Goal: Contribute content: Contribute content

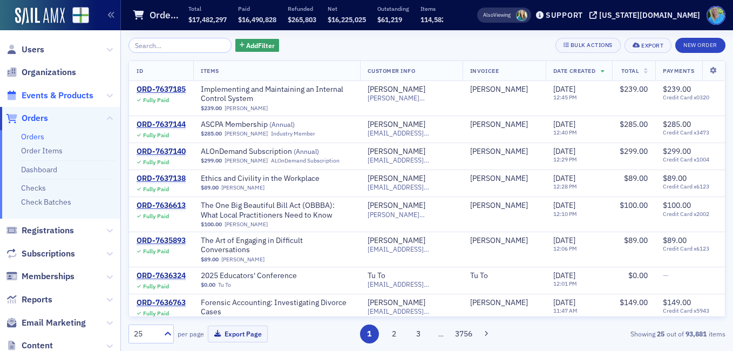
click at [64, 92] on span "Events & Products" at bounding box center [58, 96] width 72 height 12
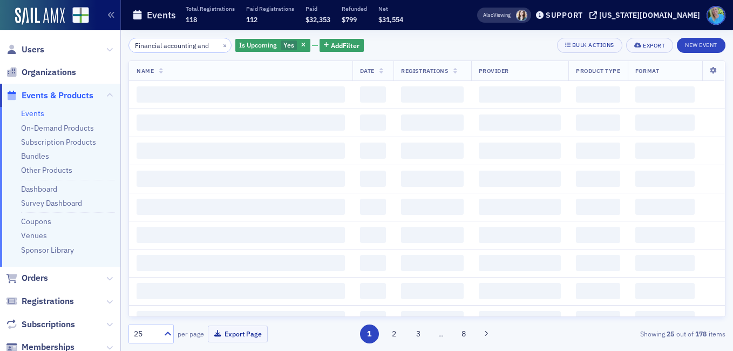
scroll to position [0, 3]
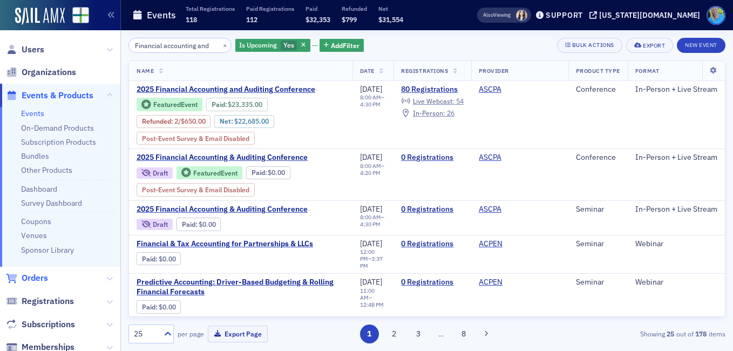
type input "Financial accounting and"
click at [39, 278] on span "Orders" at bounding box center [35, 278] width 26 height 12
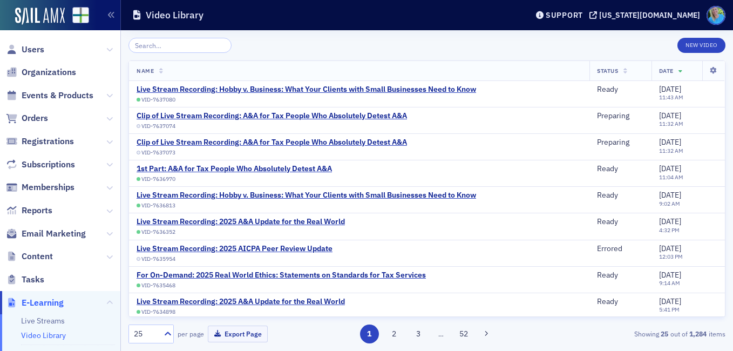
scroll to position [162, 0]
click at [293, 113] on div "Clip of Live Stream Recording: A&A for Tax People Who Absolutely Detest A&A" at bounding box center [272, 116] width 270 height 10
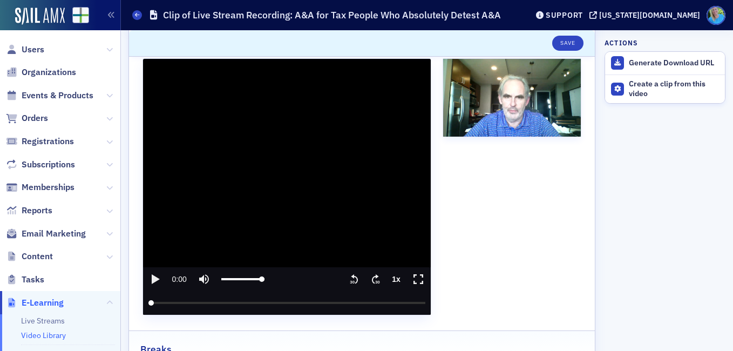
scroll to position [162, 0]
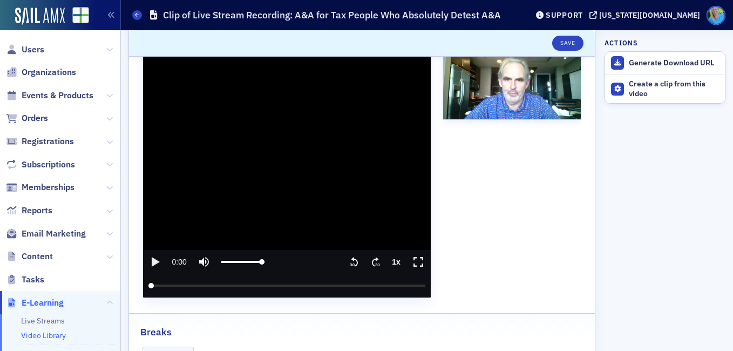
click at [152, 259] on icon "play" at bounding box center [156, 262] width 8 height 10
click at [152, 259] on icon "pause" at bounding box center [155, 262] width 6 height 9
click at [152, 259] on icon "play" at bounding box center [156, 262] width 8 height 10
click at [159, 263] on icon "pause" at bounding box center [154, 261] width 13 height 13
type input "41.171986"
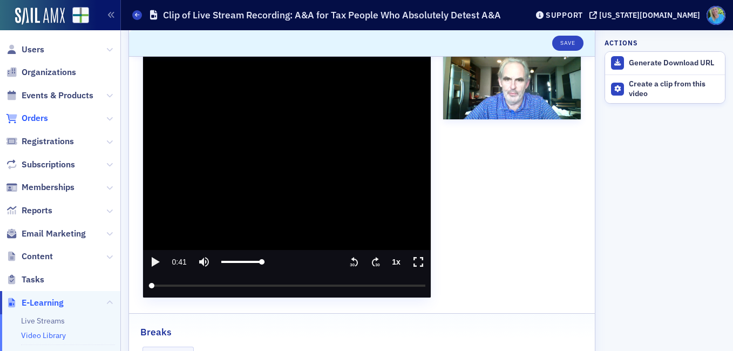
click at [48, 118] on span "Orders" at bounding box center [35, 118] width 26 height 12
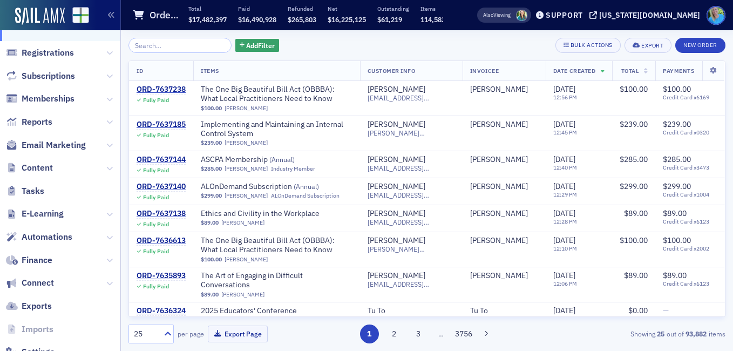
scroll to position [213, 0]
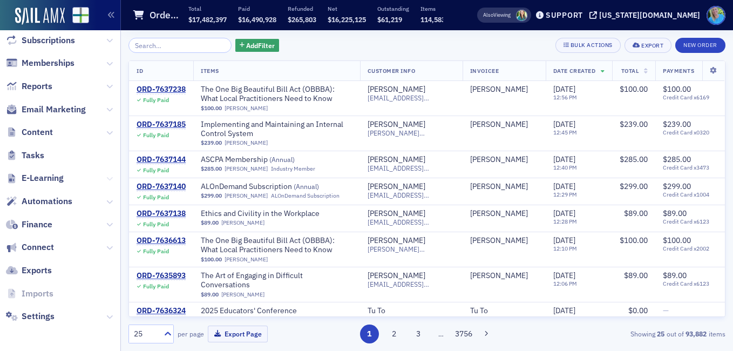
click at [106, 178] on icon at bounding box center [109, 178] width 6 height 6
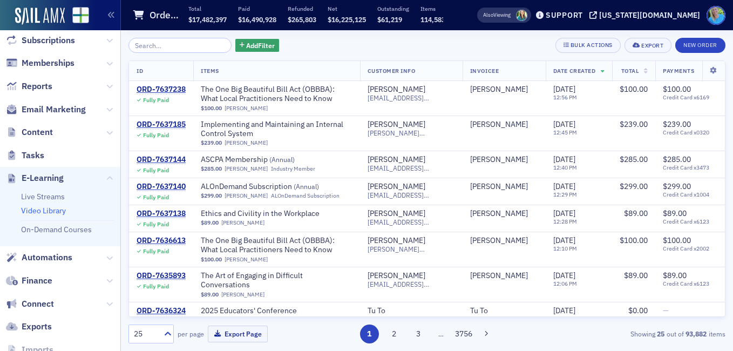
click at [60, 210] on link "Video Library" at bounding box center [43, 211] width 45 height 10
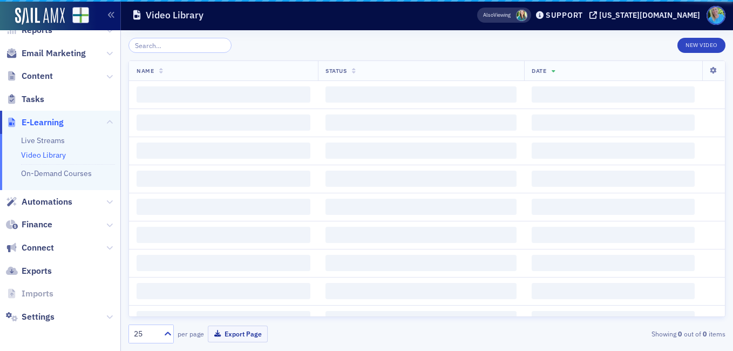
scroll to position [124, 0]
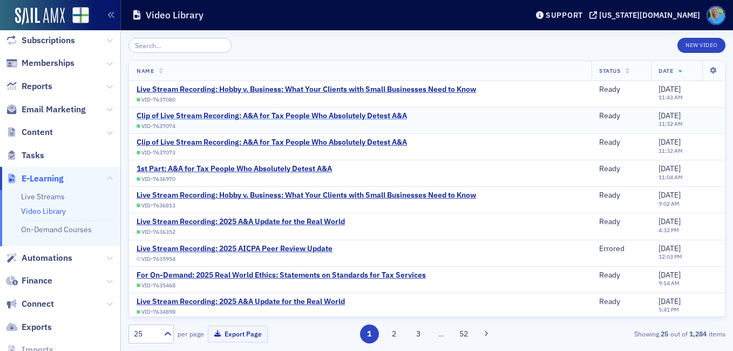
click at [240, 117] on div "Clip of Live Stream Recording: A&A for Tax People Who Absolutely Detest A&A" at bounding box center [272, 116] width 270 height 10
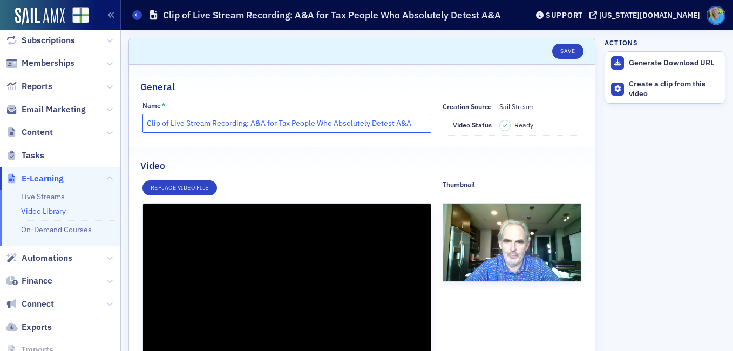
drag, startPoint x: 246, startPoint y: 125, endPoint x: 147, endPoint y: 118, distance: 98.5
click at [147, 118] on input "Clip of Live Stream Recording: A&A for Tax People Who Absolutely Detest A&A" at bounding box center [287, 123] width 289 height 19
type input "2nd Part: A&A for Tax People Who Absolutely Detest A&A"
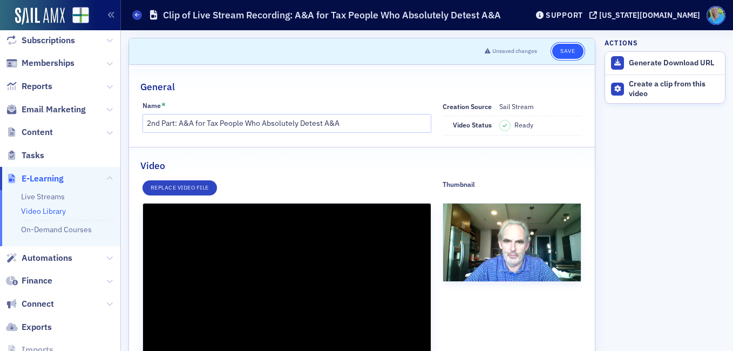
click at [553, 48] on button "Save" at bounding box center [567, 51] width 31 height 15
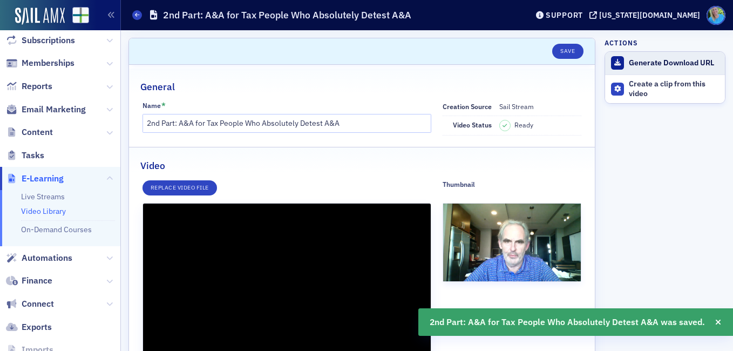
click at [640, 61] on div "Generate Download URL" at bounding box center [674, 63] width 91 height 10
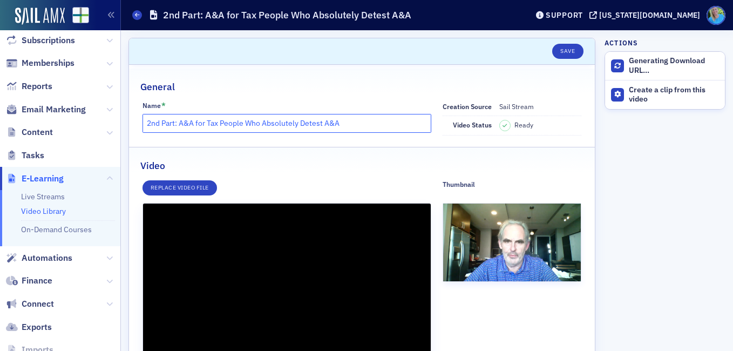
drag, startPoint x: 351, startPoint y: 121, endPoint x: 137, endPoint y: 117, distance: 214.9
click at [137, 117] on div "Name * 2nd Part: A&A for Tax People Who Absolutely Detest A&A Creation Source S…" at bounding box center [362, 119] width 466 height 34
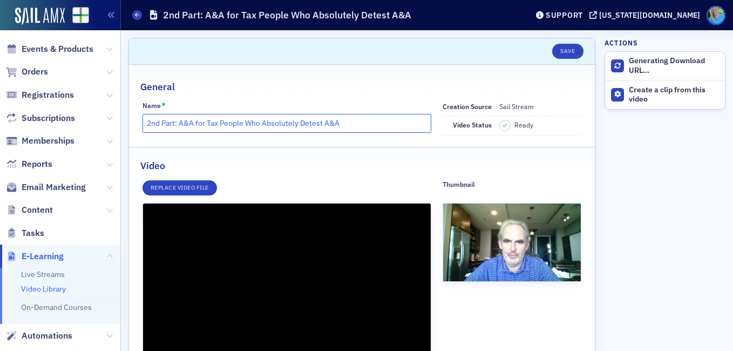
scroll to position [108, 0]
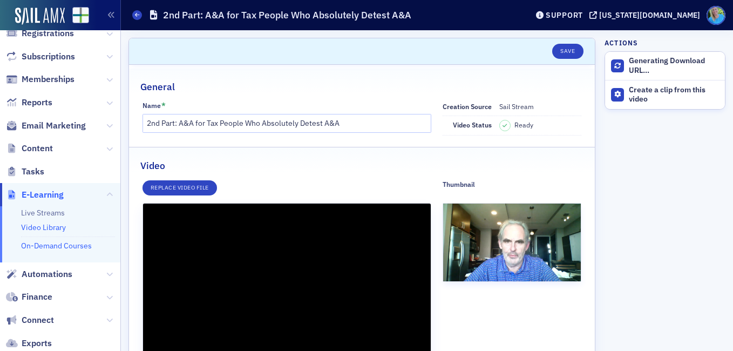
click at [62, 246] on link "On-Demand Courses" at bounding box center [56, 246] width 71 height 10
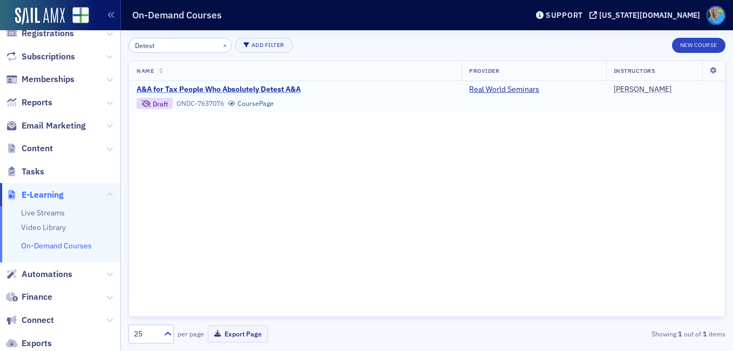
type input "Detest"
click at [186, 86] on span "A&A for Tax People Who Absolutely Detest A&A" at bounding box center [227, 90] width 181 height 10
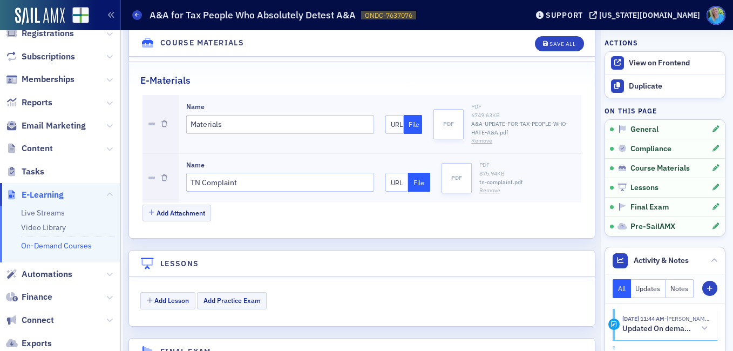
scroll to position [1350, 0]
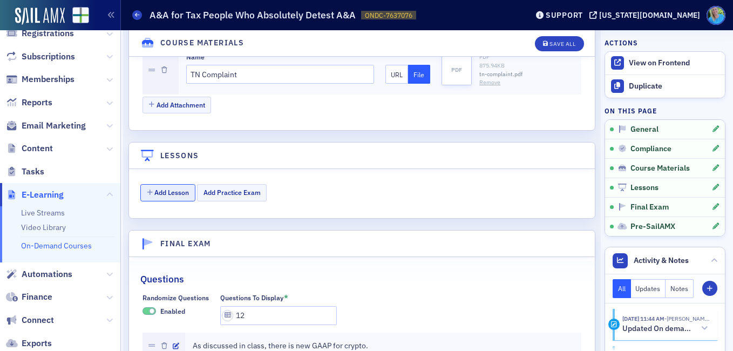
click at [167, 184] on button "Add Lesson" at bounding box center [167, 192] width 55 height 17
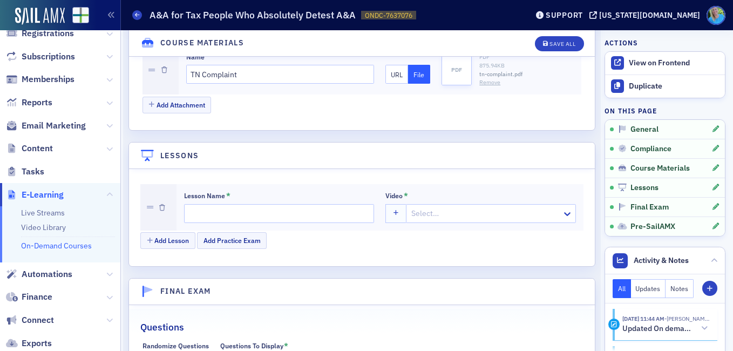
click at [462, 207] on div at bounding box center [485, 213] width 151 height 13
paste input "2nd Part: A&A for Tax People Who Absolutely Detest A&A"
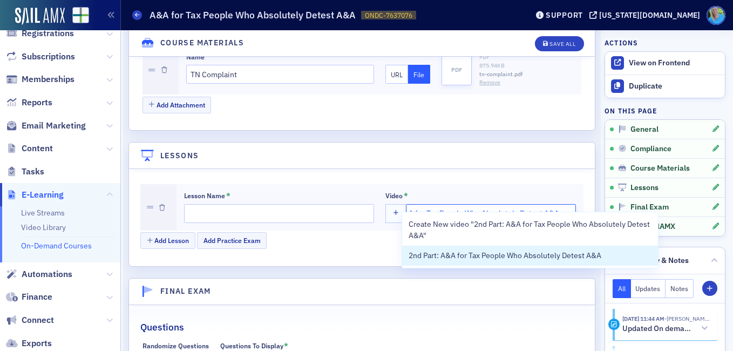
type input "2nd Part: A&A for Tax People Who Absolutely Detest A&A"
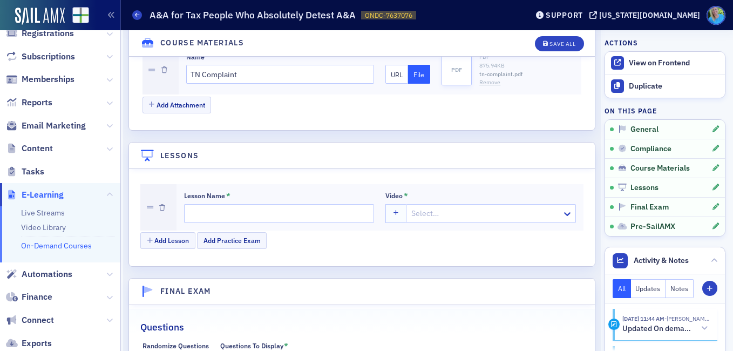
click at [453, 184] on div "Lesson Name * Video * Select…" at bounding box center [380, 207] width 407 height 46
click at [58, 228] on link "Video Library" at bounding box center [43, 227] width 45 height 10
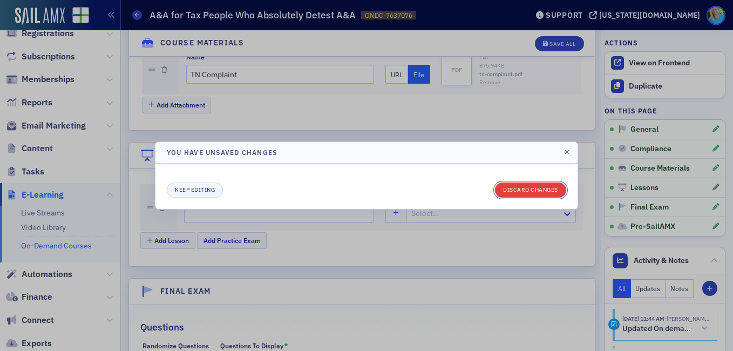
click at [522, 192] on button "Discard changes" at bounding box center [530, 189] width 71 height 15
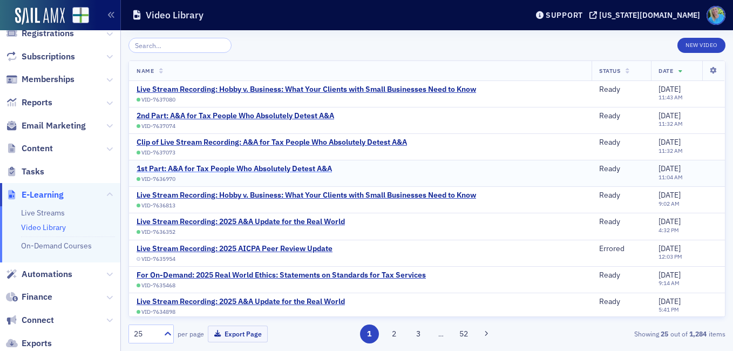
click at [256, 168] on div "1st Part: A&A for Tax People Who Absolutely Detest A&A" at bounding box center [234, 169] width 195 height 10
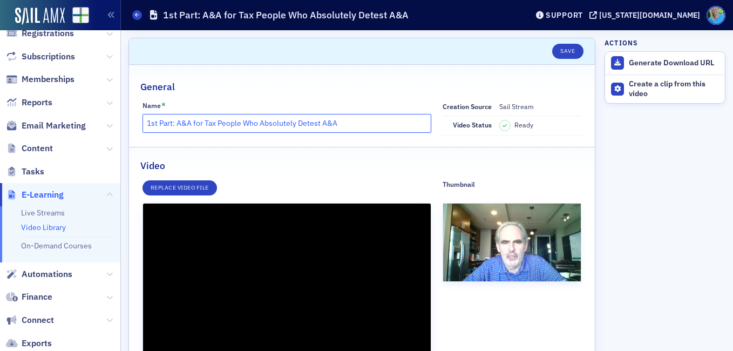
drag, startPoint x: 348, startPoint y: 119, endPoint x: 145, endPoint y: 119, distance: 203.0
click at [145, 119] on input "1st Part: A&A for Tax People Who Absolutely Detest A&A" at bounding box center [287, 123] width 289 height 19
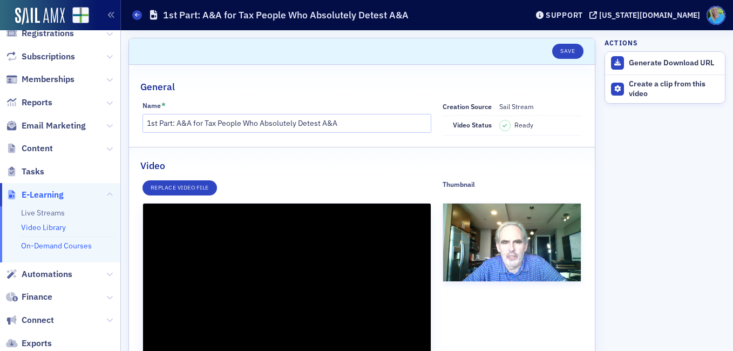
click at [67, 244] on link "On-Demand Courses" at bounding box center [56, 246] width 71 height 10
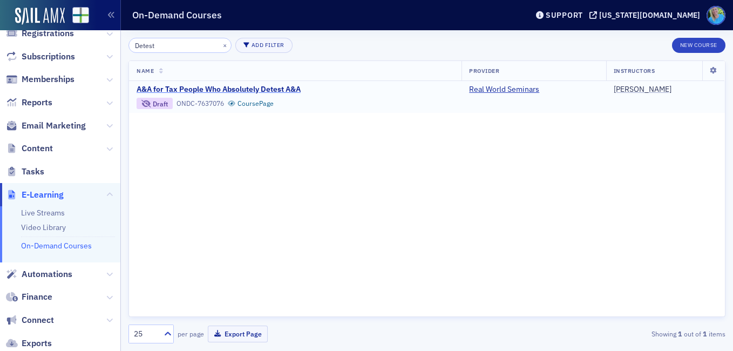
click at [216, 92] on span "A&A for Tax People Who Absolutely Detest A&A" at bounding box center [227, 90] width 181 height 10
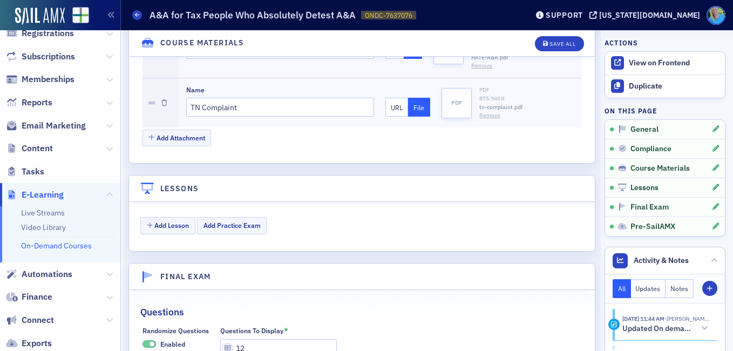
scroll to position [1350, 0]
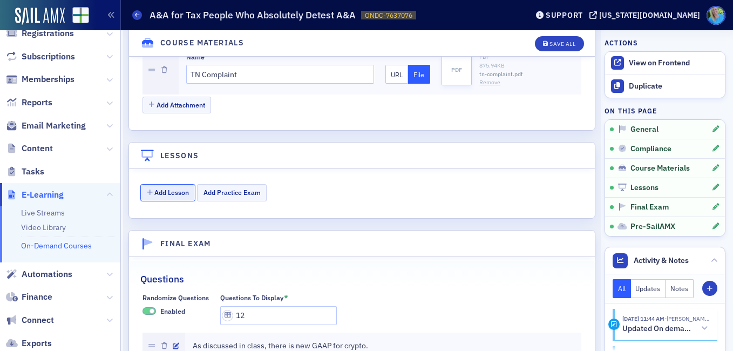
click at [174, 185] on button "Add Lesson" at bounding box center [167, 192] width 55 height 17
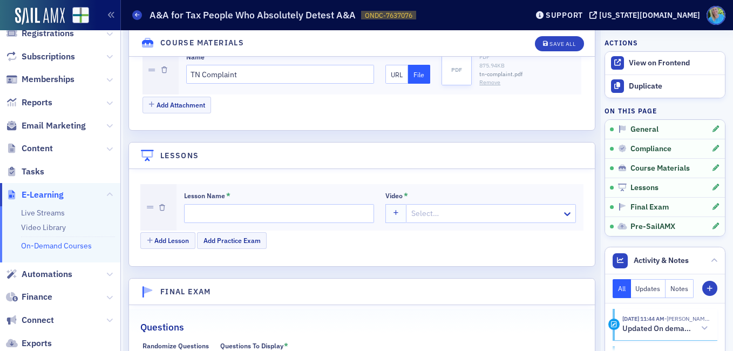
click at [441, 207] on div at bounding box center [485, 213] width 151 height 13
paste input "1st Part: A&A for Tax People Who Absolutely Detest A&A"
type input "1st Part: A&A for Tax People Who Absolutely Detest A&A"
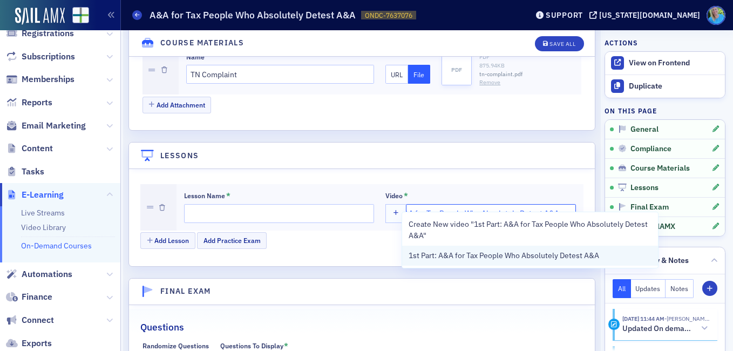
click at [447, 256] on span "1st Part: A&A for Tax People Who Absolutely Detest A&A" at bounding box center [504, 255] width 191 height 11
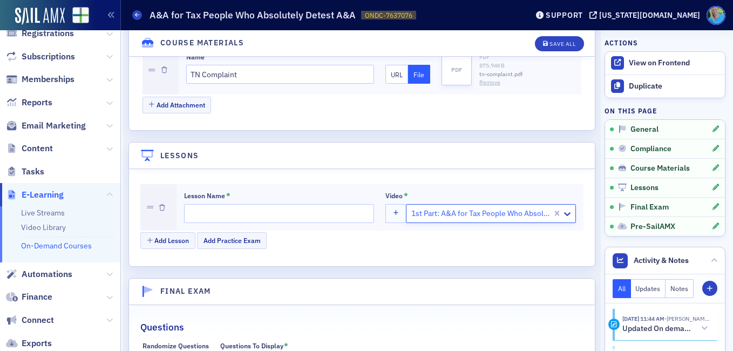
scroll to position [0, 0]
click at [265, 204] on input "Lesson Name *" at bounding box center [279, 213] width 190 height 19
type input "Part 1"
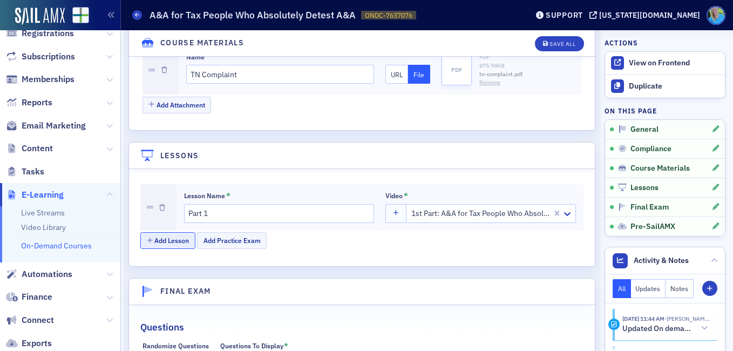
click at [187, 232] on button "Add Lesson" at bounding box center [167, 240] width 55 height 17
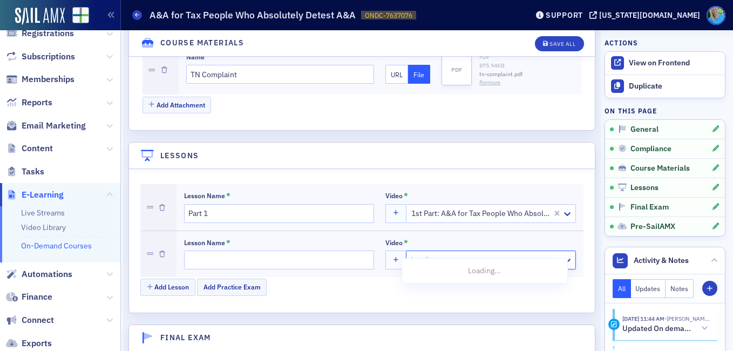
click at [410, 253] on div at bounding box center [474, 259] width 129 height 13
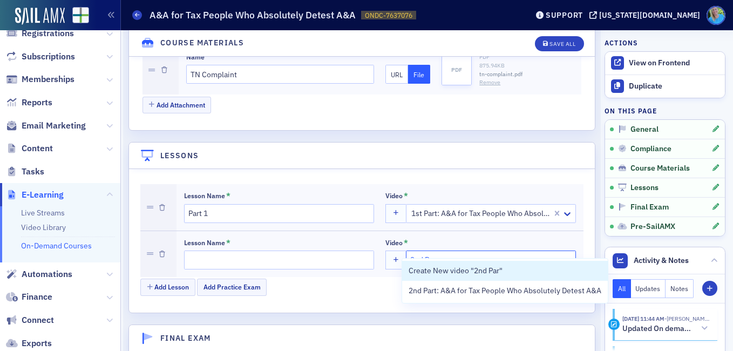
type input "2nd Part"
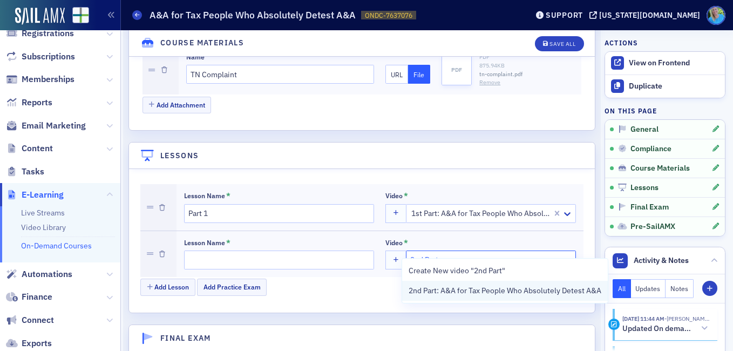
click at [446, 291] on span "2nd Part: A&A for Tax People Who Absolutely Detest A&A" at bounding box center [505, 290] width 193 height 11
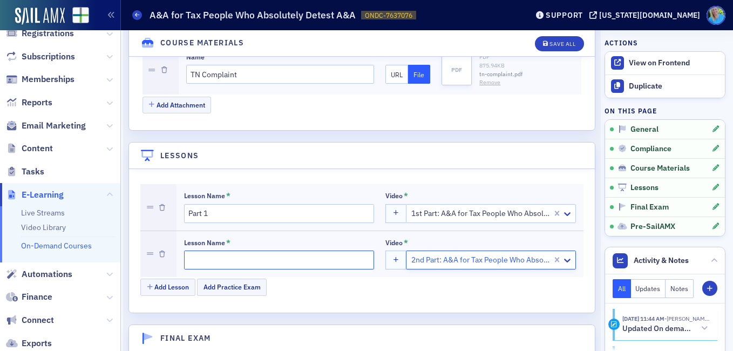
click at [283, 251] on input "Lesson Name *" at bounding box center [279, 260] width 190 height 19
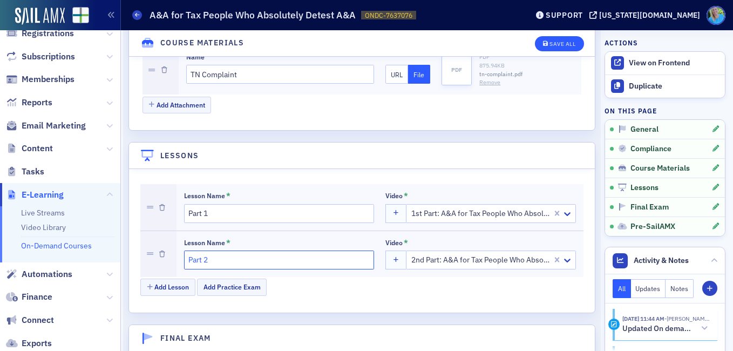
type input "Part 2"
click at [535, 44] on button "Save All" at bounding box center [559, 43] width 49 height 15
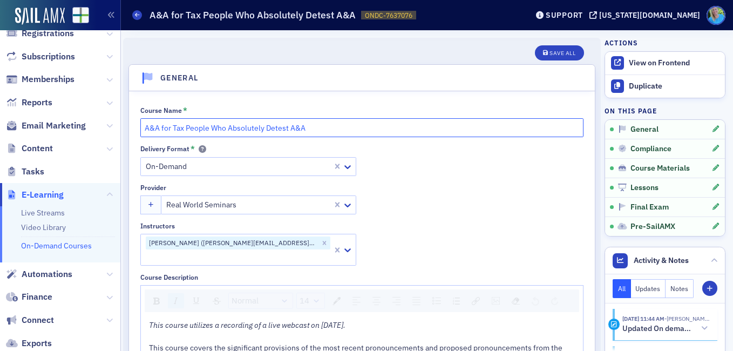
drag, startPoint x: 319, startPoint y: 126, endPoint x: 136, endPoint y: 127, distance: 183.0
click at [136, 127] on div "Course Name * A&A for Tax People Who Absolutely Detest A&A Delivery Format * On…" at bounding box center [362, 321] width 466 height 460
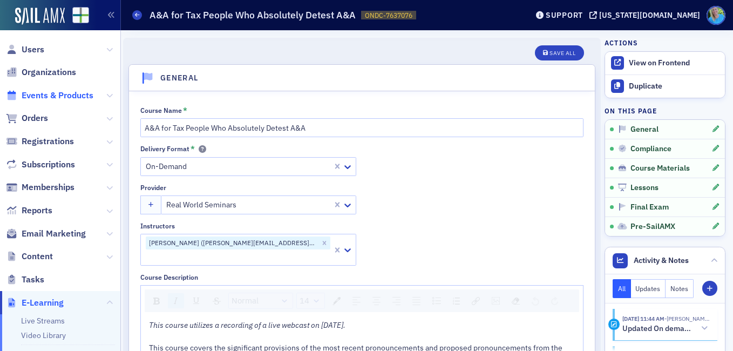
click at [59, 97] on span "Events & Products" at bounding box center [58, 96] width 72 height 12
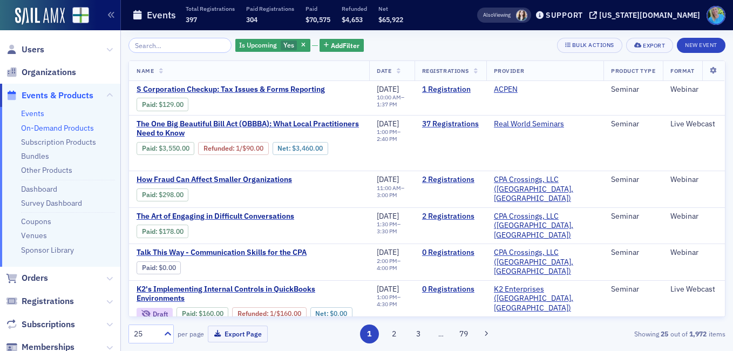
click at [79, 128] on link "On-Demand Products" at bounding box center [57, 128] width 73 height 10
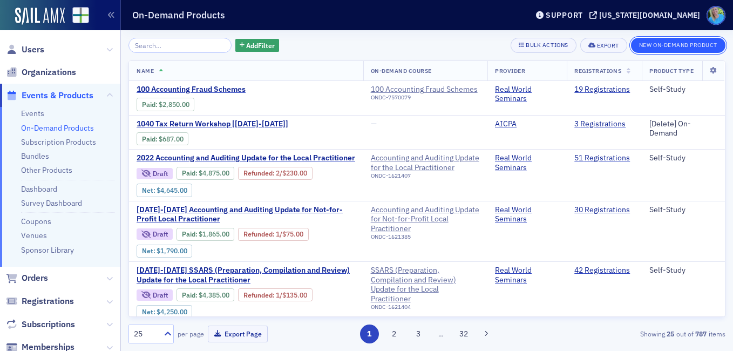
click at [659, 46] on button "New On-Demand Product" at bounding box center [678, 45] width 94 height 15
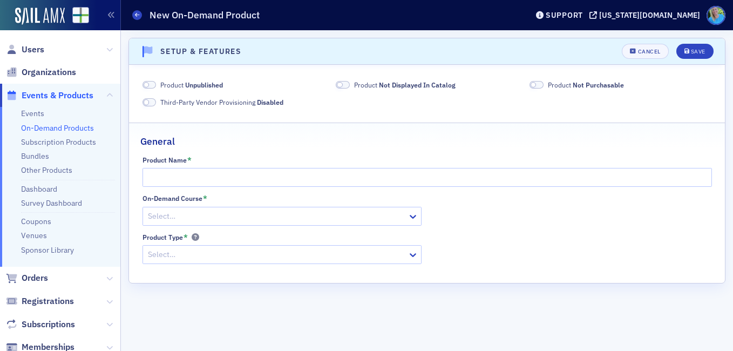
drag, startPoint x: 168, startPoint y: 166, endPoint x: 168, endPoint y: 173, distance: 7.0
click at [168, 170] on div "Product Name *" at bounding box center [428, 171] width 570 height 31
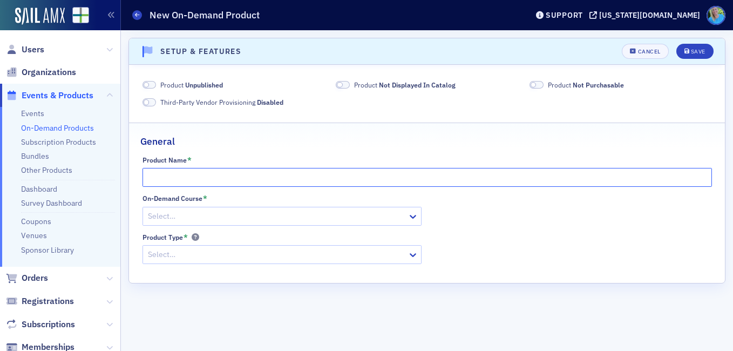
click at [168, 174] on input "Product Name *" at bounding box center [428, 177] width 570 height 19
paste input "A&A for Tax People Who Absolutely Detest A&A"
type input "A&A for Tax People Who Absolutely Detest A&A"
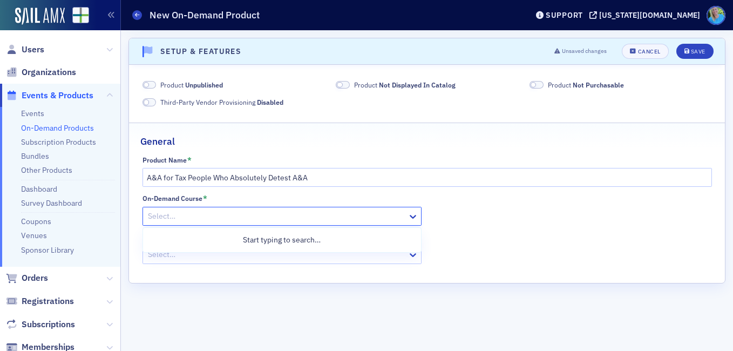
click at [182, 213] on div at bounding box center [277, 215] width 260 height 13
paste input "A&A for Tax People Who Absolutely Detest A&A"
type input "A&A for Tax People Who Absolutely Detest A&A"
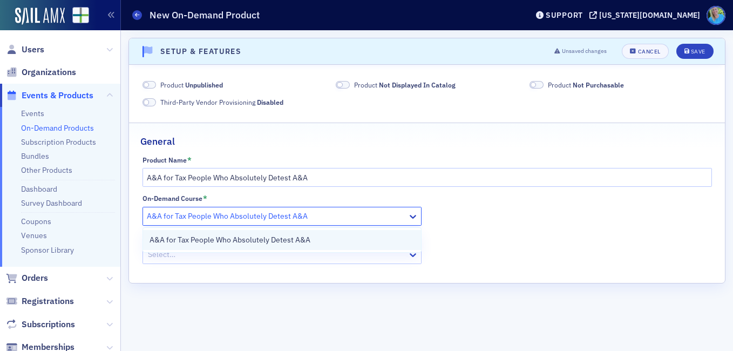
click at [188, 234] on span "A&A for Tax People Who Absolutely Detest A&A" at bounding box center [230, 239] width 161 height 11
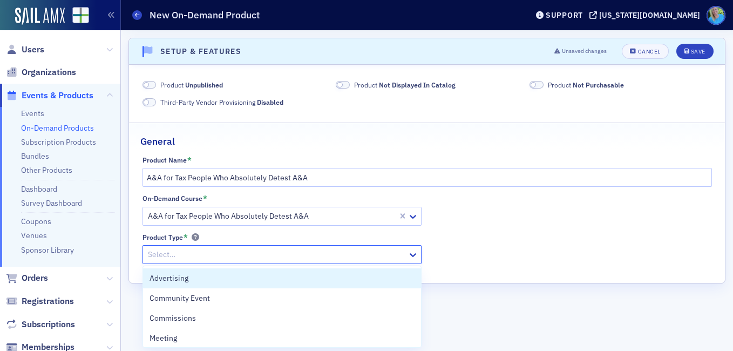
click at [188, 253] on div at bounding box center [277, 254] width 260 height 13
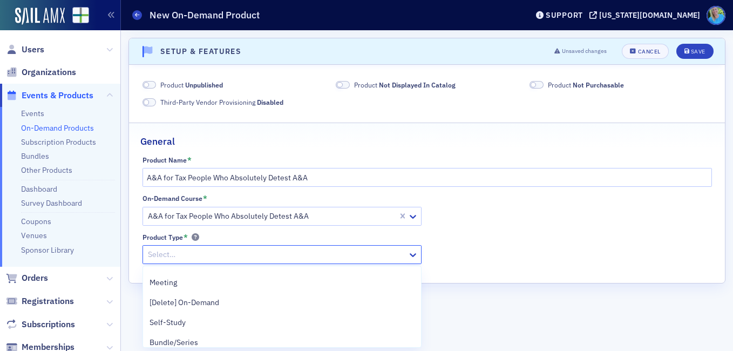
scroll to position [108, 0]
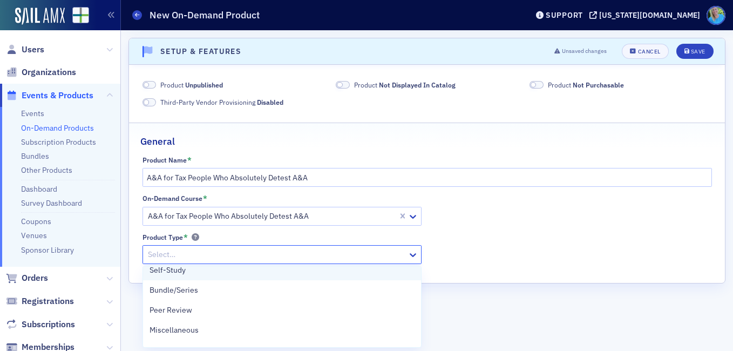
click at [195, 273] on div "Self-Study" at bounding box center [282, 270] width 265 height 11
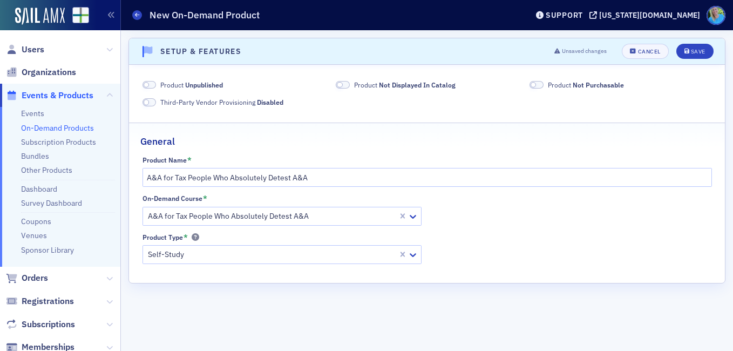
click at [151, 87] on span at bounding box center [150, 85] width 14 height 8
click at [346, 81] on span at bounding box center [343, 85] width 14 height 8
click at [537, 84] on span at bounding box center [537, 85] width 14 height 8
click at [705, 52] on div "Save" at bounding box center [698, 52] width 15 height 6
